Goal: Use online tool/utility: Use online tool/utility

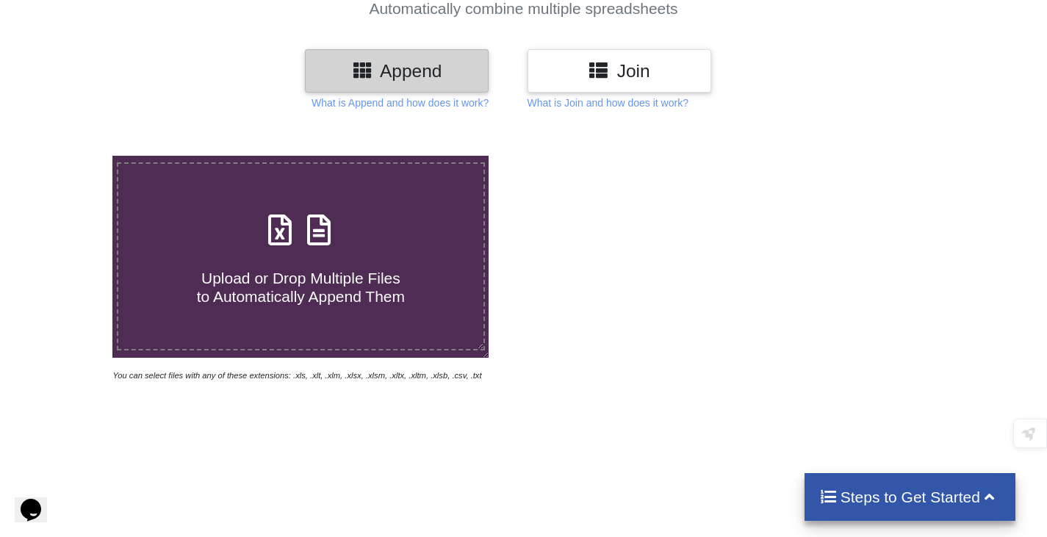
click at [295, 237] on icon at bounding box center [280, 222] width 37 height 31
click at [71, 156] on input "Upload or Drop Multiple Files to Automatically Append Them" at bounding box center [71, 156] width 0 height 0
type input "C:\fakepath\AC-159, W-63, Part-21_BLO.xlsx"
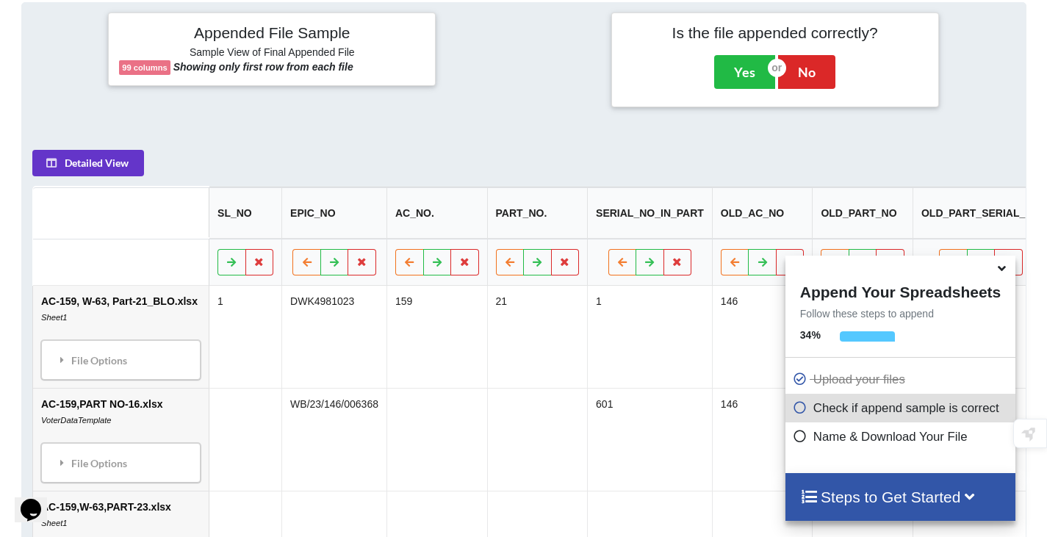
scroll to position [673, 0]
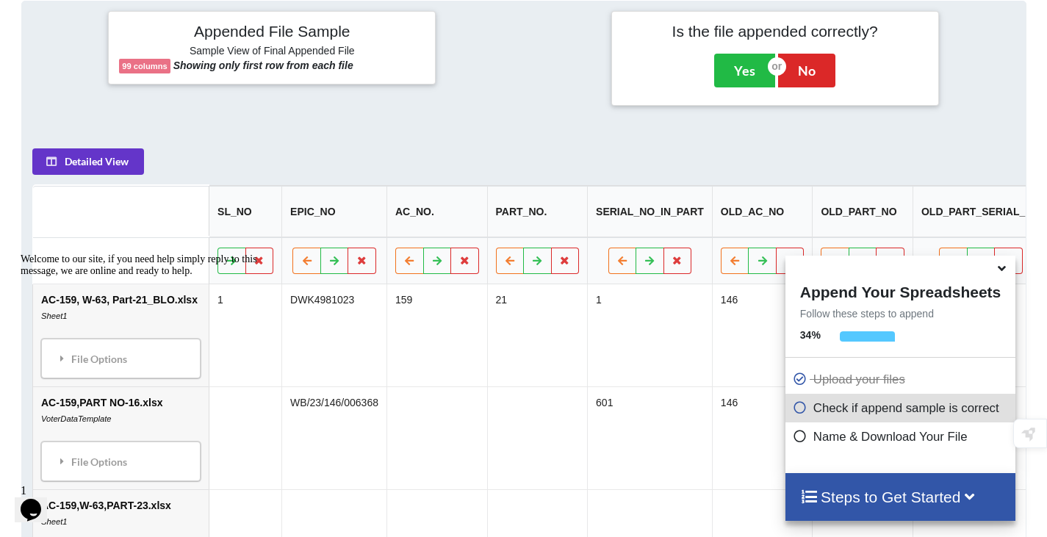
click at [795, 440] on icon at bounding box center [800, 434] width 15 height 12
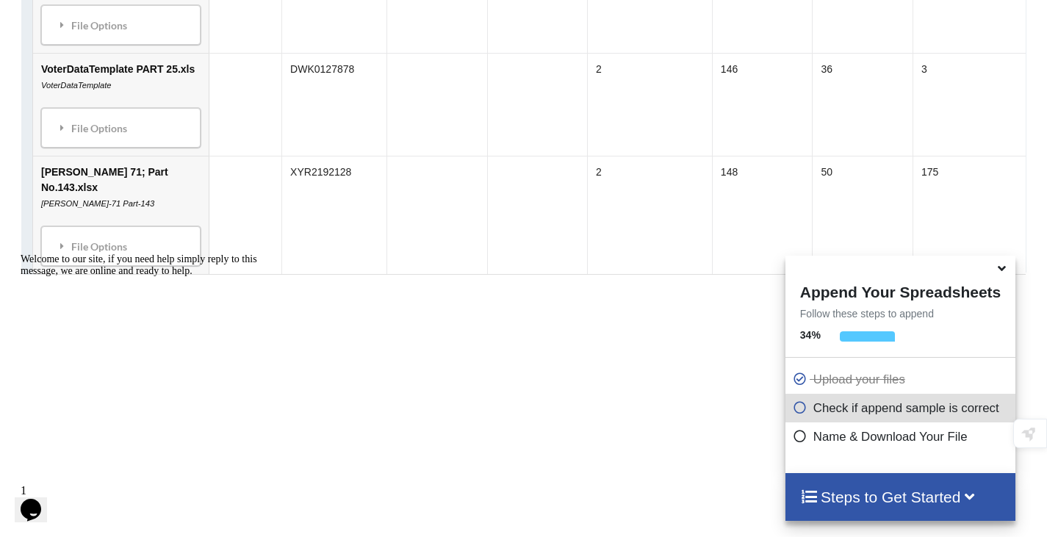
scroll to position [5546, 0]
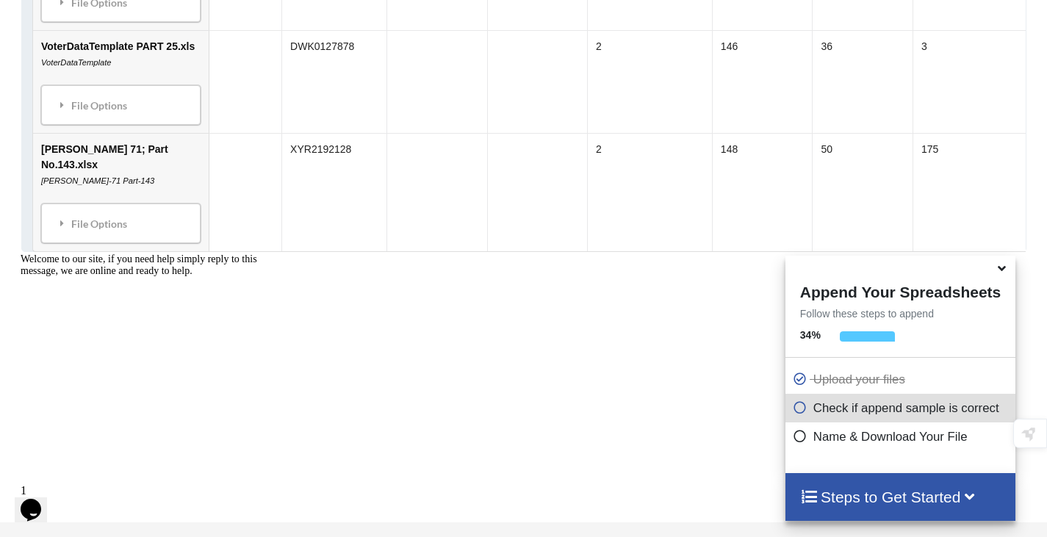
click at [794, 440] on icon at bounding box center [800, 434] width 15 height 12
click at [796, 440] on icon at bounding box center [800, 434] width 15 height 12
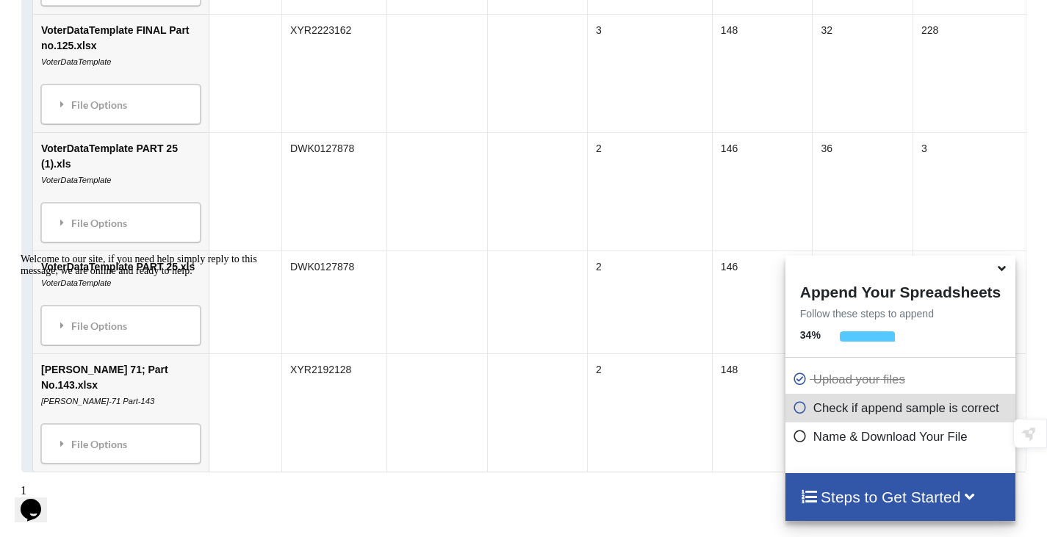
click at [800, 408] on icon at bounding box center [800, 405] width 15 height 12
click at [871, 495] on h4 "Steps to Get Started" at bounding box center [900, 497] width 201 height 18
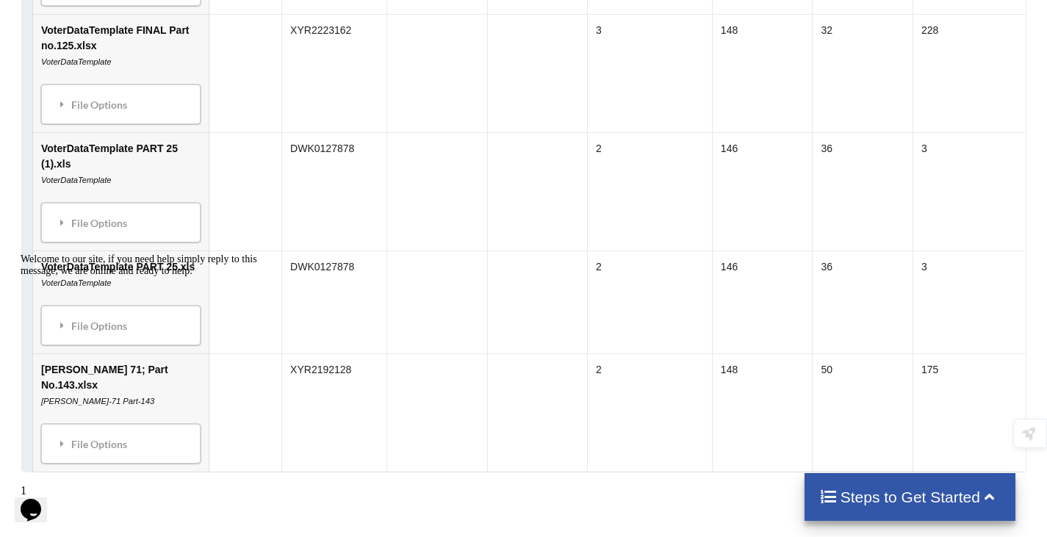
click at [903, 500] on h4 "Steps to Get Started" at bounding box center [911, 497] width 182 height 18
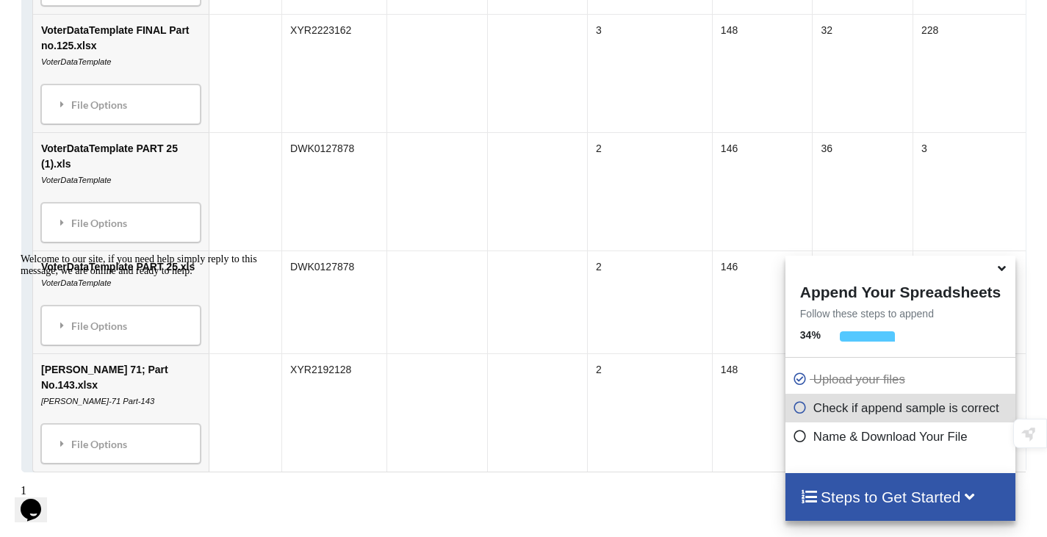
click at [903, 500] on h4 "Steps to Get Started" at bounding box center [900, 497] width 201 height 18
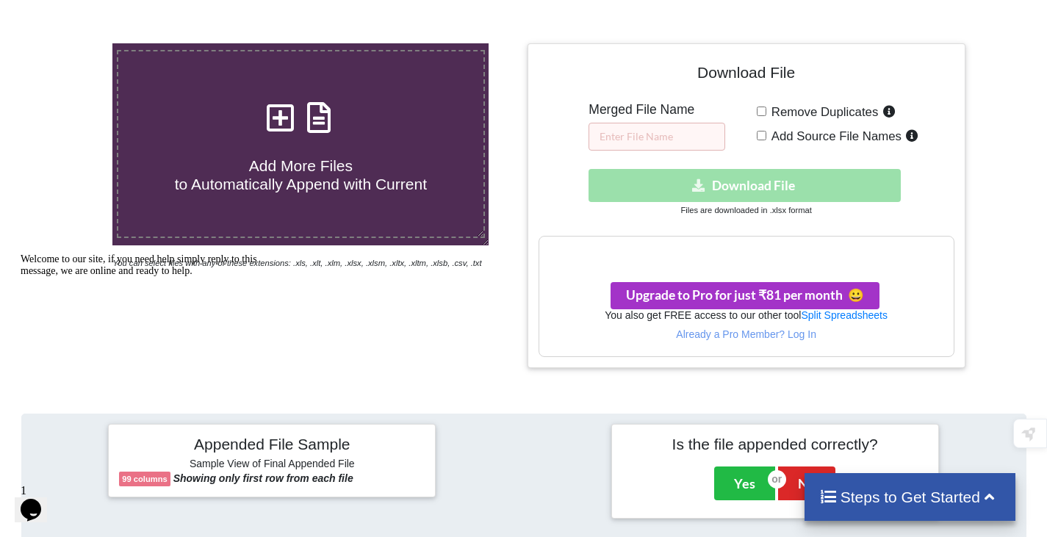
scroll to position [294, 0]
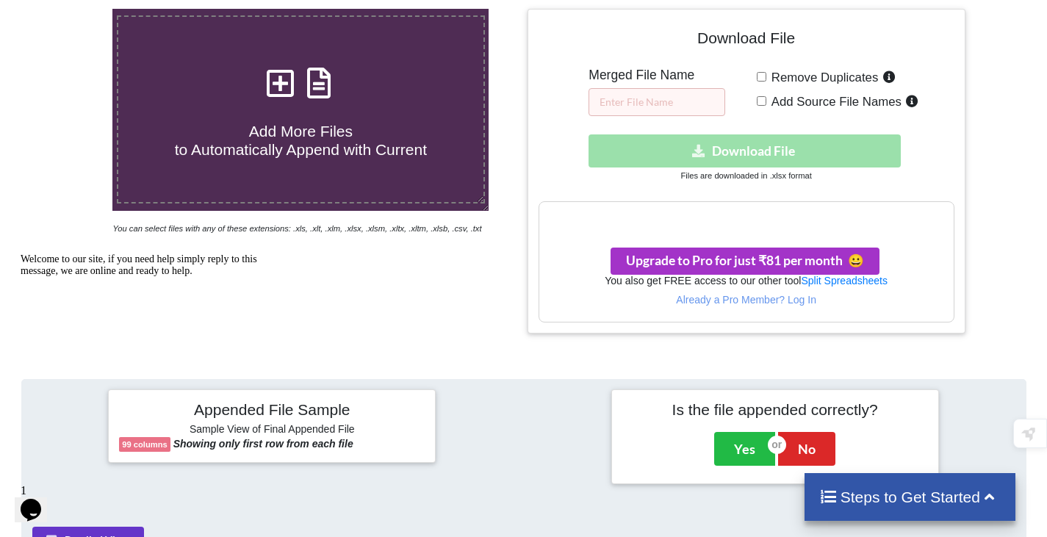
click at [763, 150] on div "Download hidden Download File" at bounding box center [747, 151] width 416 height 33
